Goal: Find specific fact: Find specific fact

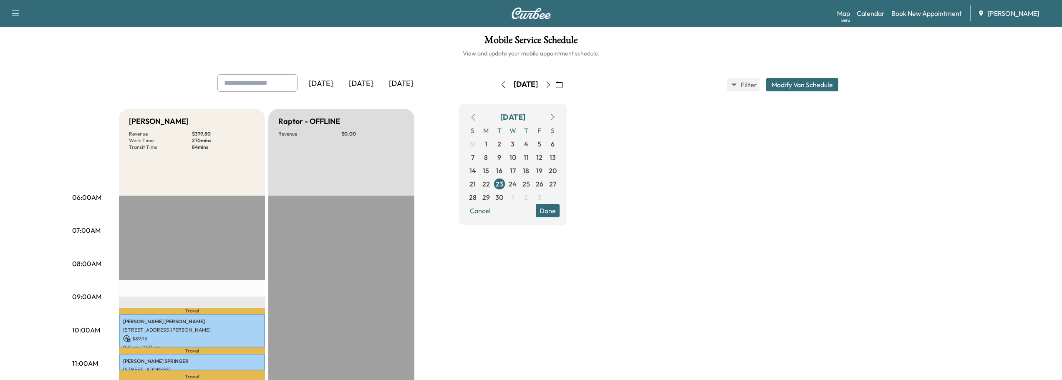
scroll to position [167, 0]
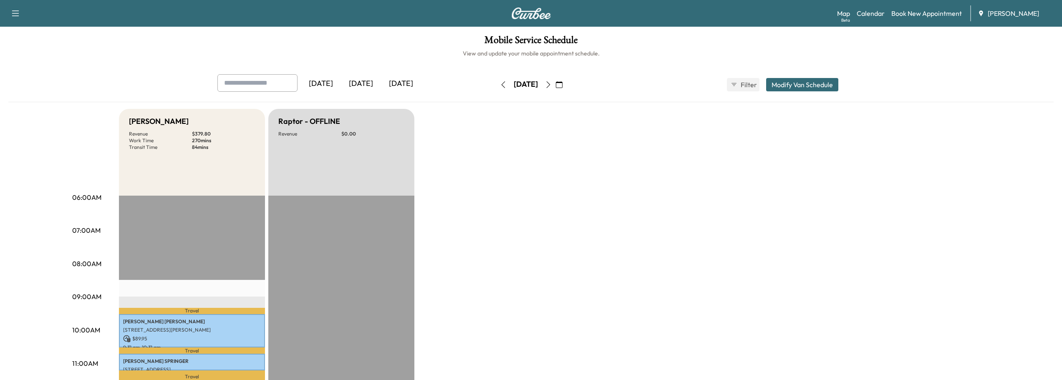
click at [552, 86] on icon "button" at bounding box center [548, 84] width 7 height 7
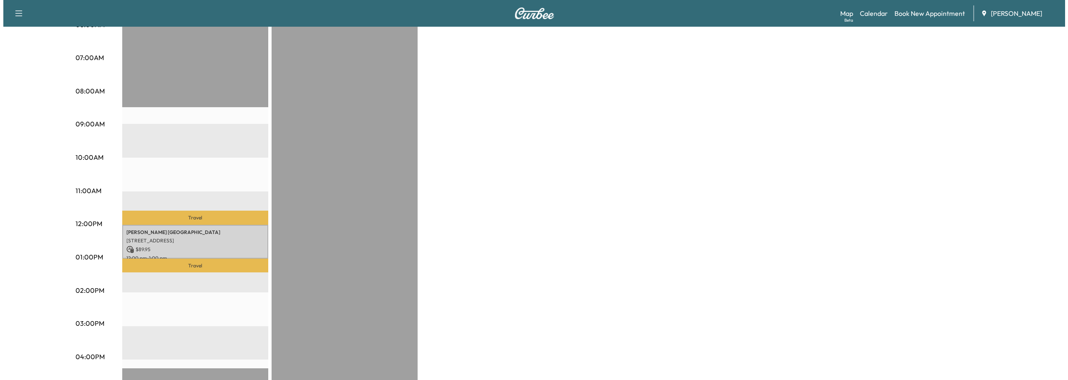
scroll to position [209, 0]
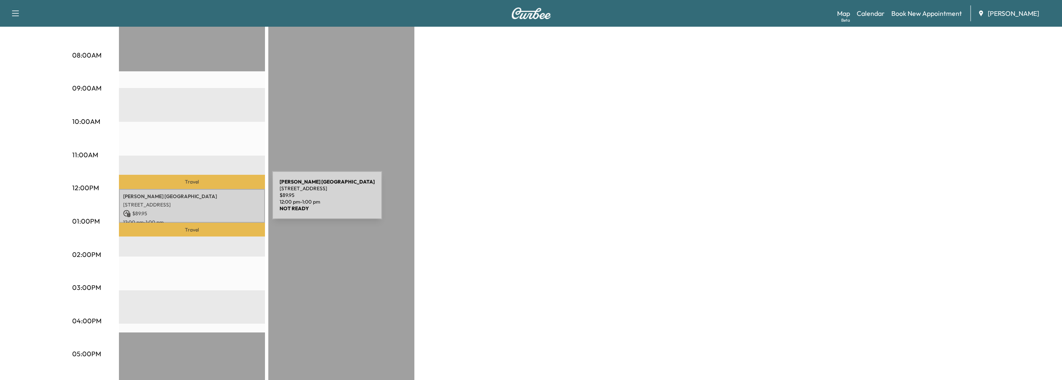
click at [209, 202] on p "2058 Paran Ct, Marietta, GA 30062, USA" at bounding box center [192, 205] width 138 height 7
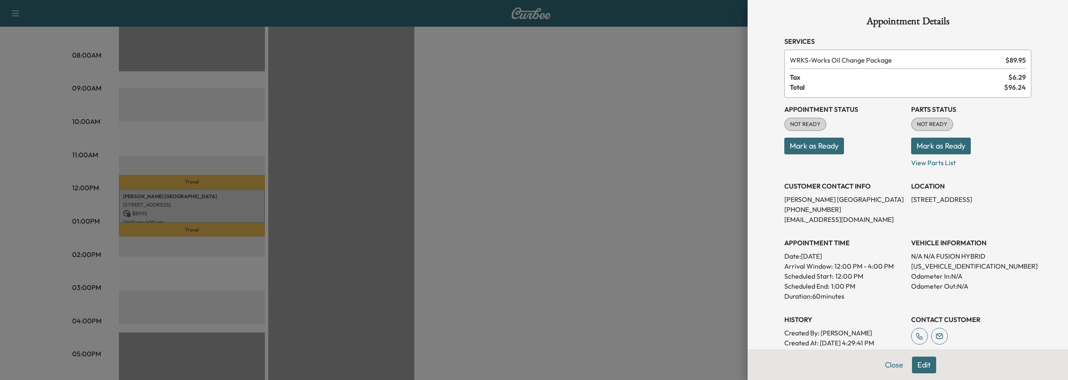
scroll to position [0, 0]
drag, startPoint x: 905, startPoint y: 266, endPoint x: 981, endPoint y: 270, distance: 75.6
click at [981, 270] on p "3FA6P0RU6FR230880" at bounding box center [971, 267] width 120 height 10
copy p "3FA6P0RU6FR230880"
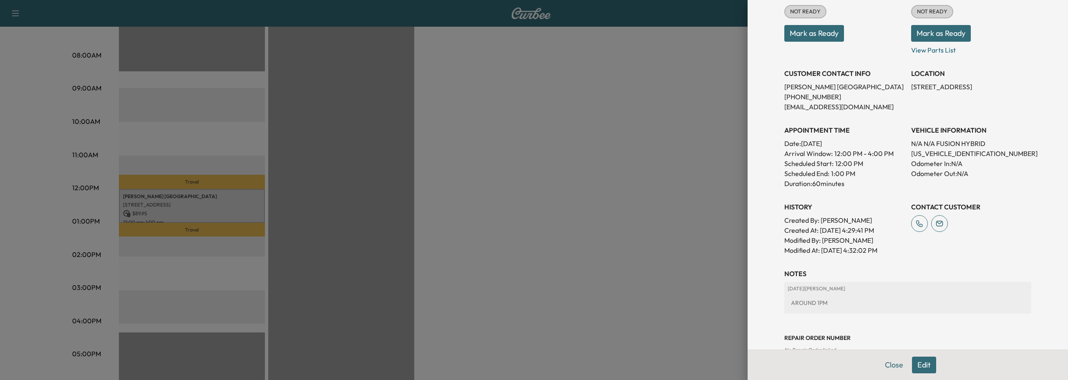
scroll to position [134, 0]
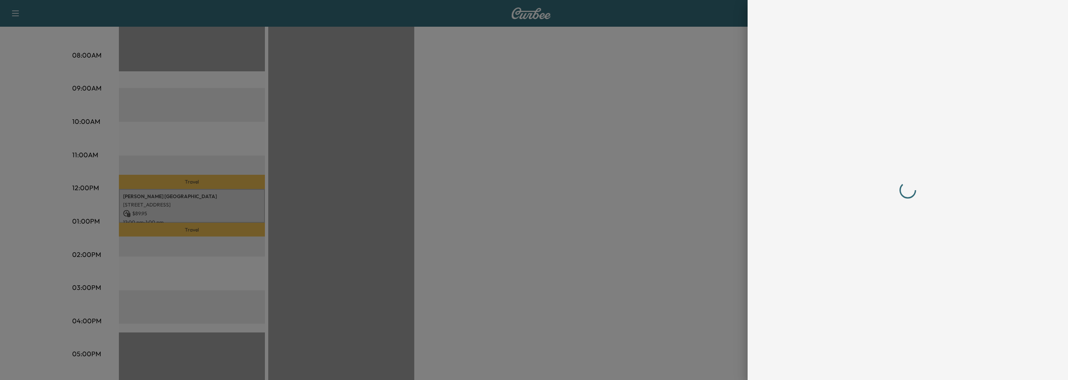
click at [883, 366] on div at bounding box center [907, 190] width 267 height 380
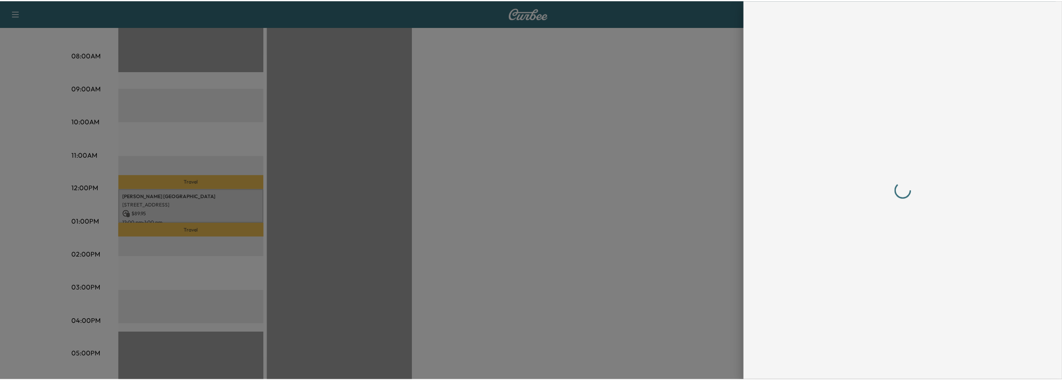
scroll to position [0, 0]
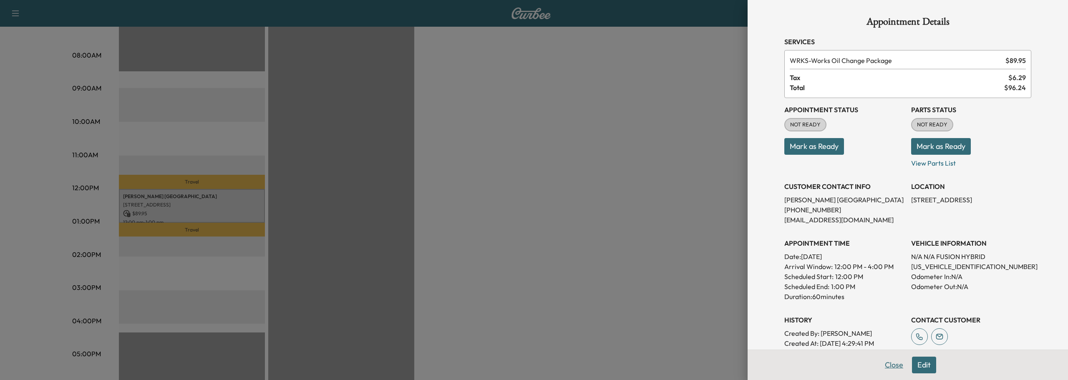
click at [890, 368] on button "Close" at bounding box center [894, 365] width 29 height 17
